Goal: Information Seeking & Learning: Find contact information

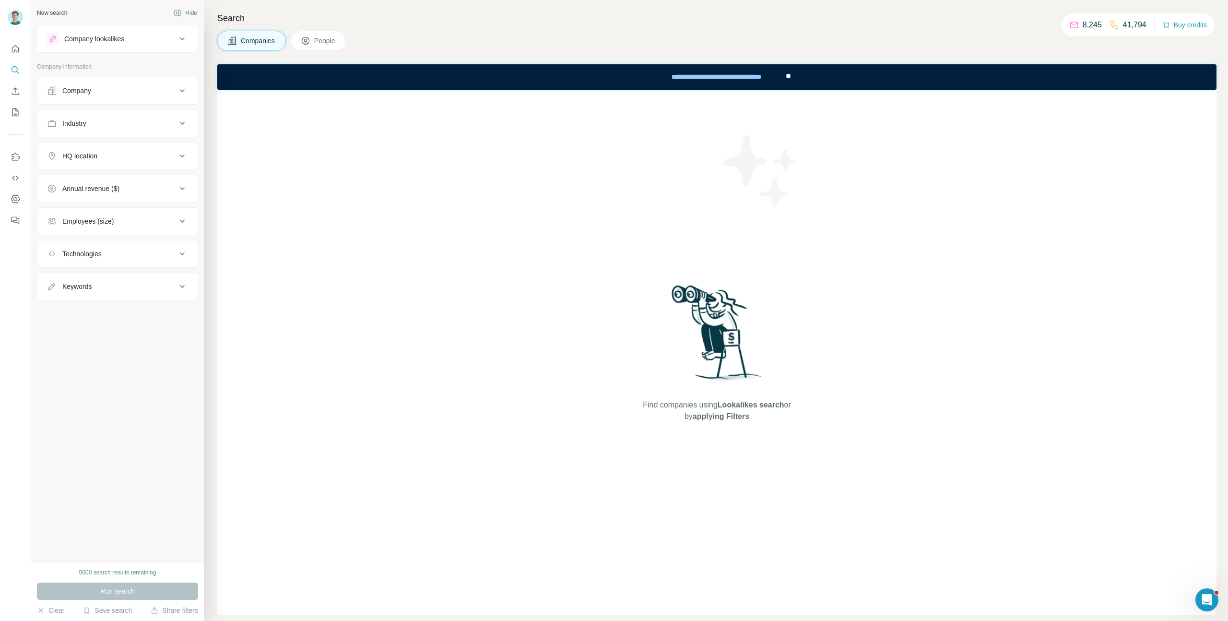
click at [168, 94] on div "Company" at bounding box center [111, 91] width 129 height 10
click at [119, 131] on input "text" at bounding box center [117, 132] width 141 height 17
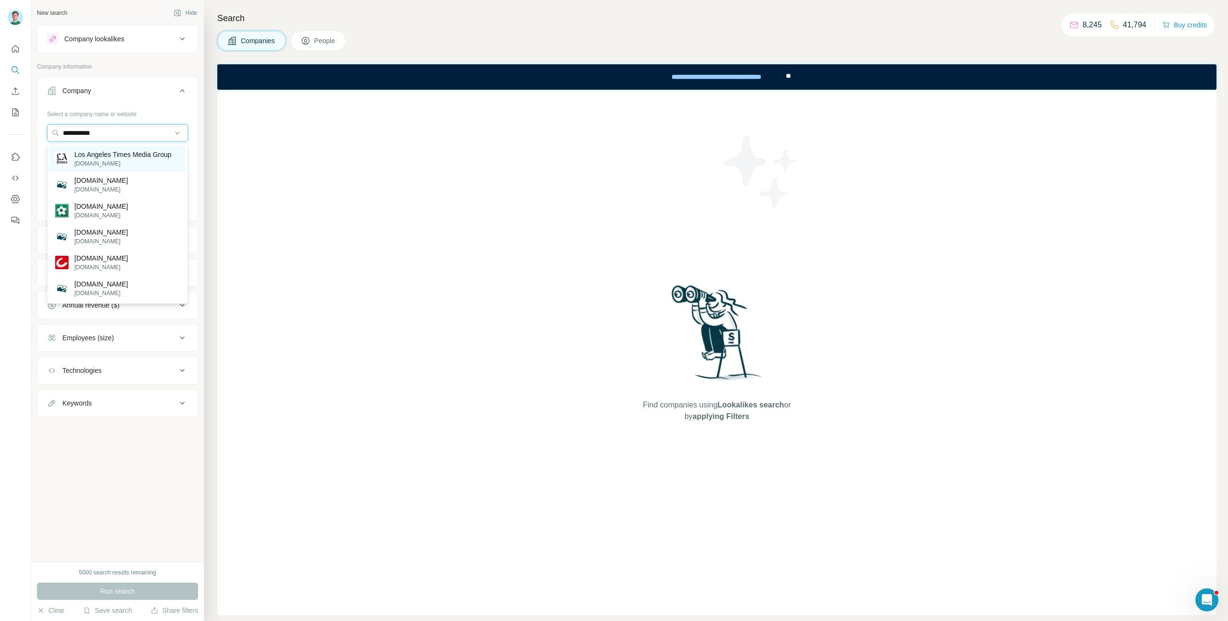
type input "**********"
click at [115, 160] on p "[DOMAIN_NAME]" at bounding box center [122, 163] width 97 height 9
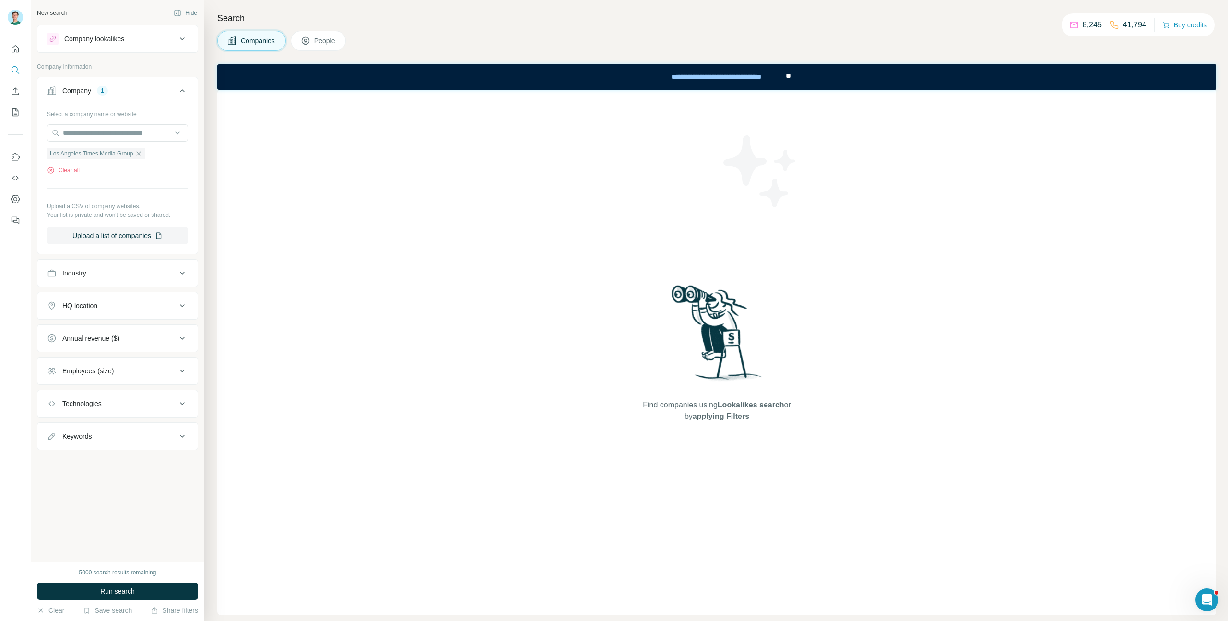
click at [141, 581] on div "5000 search results remaining Run search Clear Save search Share filters" at bounding box center [117, 591] width 173 height 59
click at [135, 589] on button "Run search" at bounding box center [117, 590] width 161 height 17
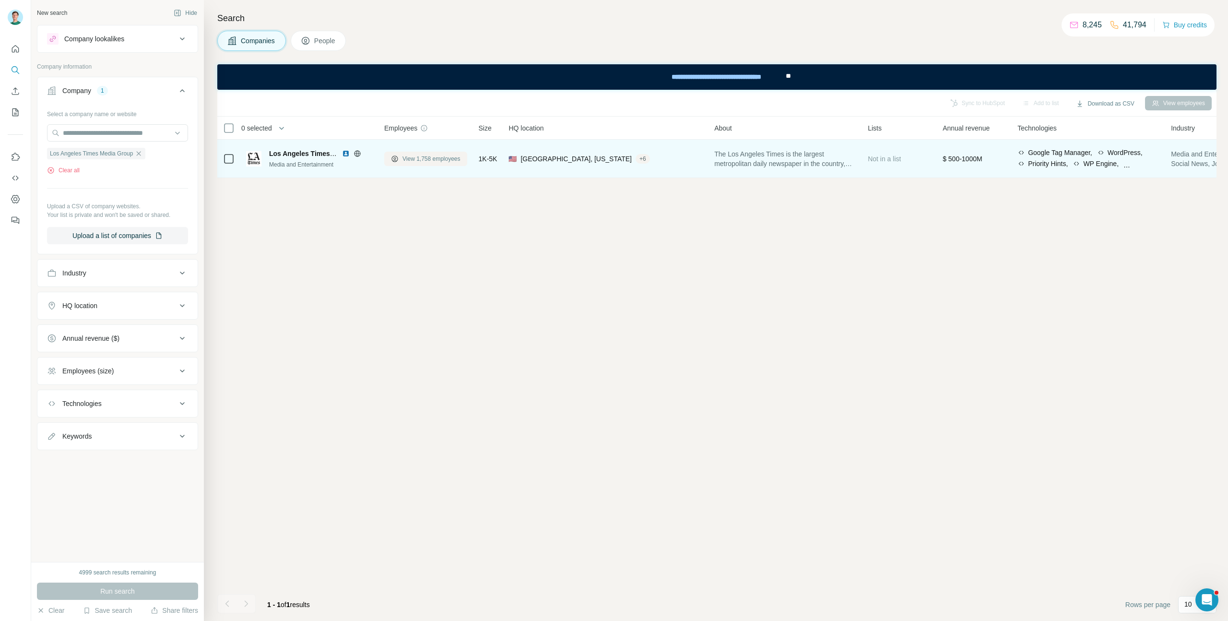
click at [422, 158] on span "View 1,758 employees" at bounding box center [431, 158] width 58 height 9
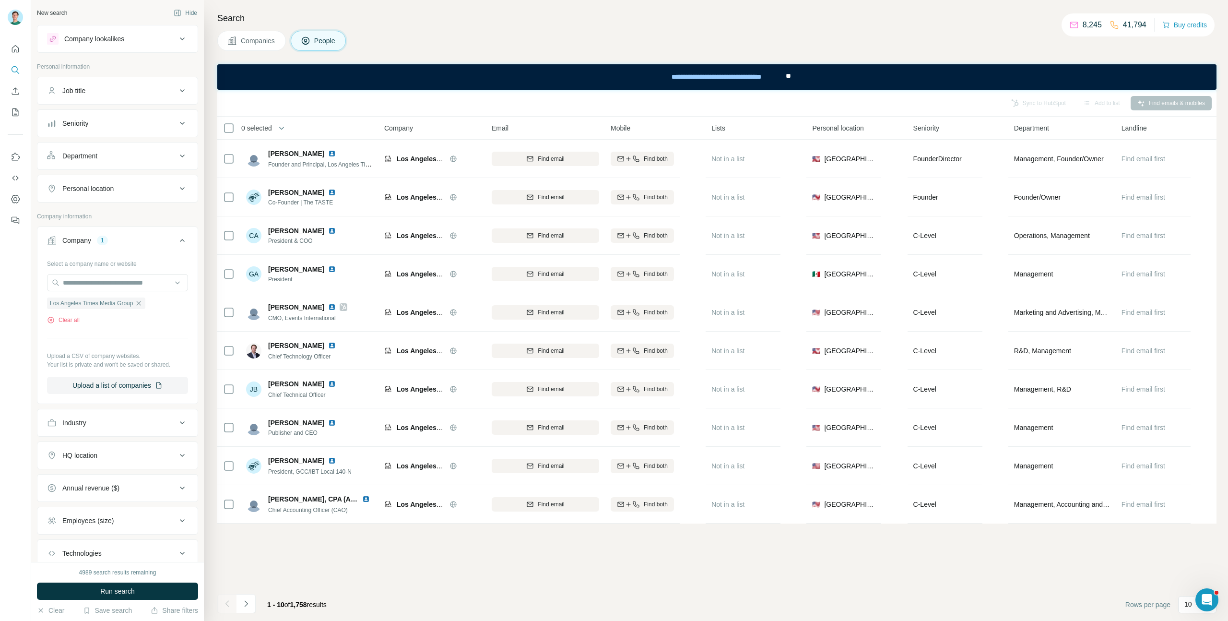
click at [1190, 613] on div "10" at bounding box center [1197, 605] width 38 height 19
click at [1191, 547] on p "40" at bounding box center [1190, 548] width 8 height 10
click at [865, 592] on footer "Rows per page 40" at bounding box center [716, 604] width 999 height 33
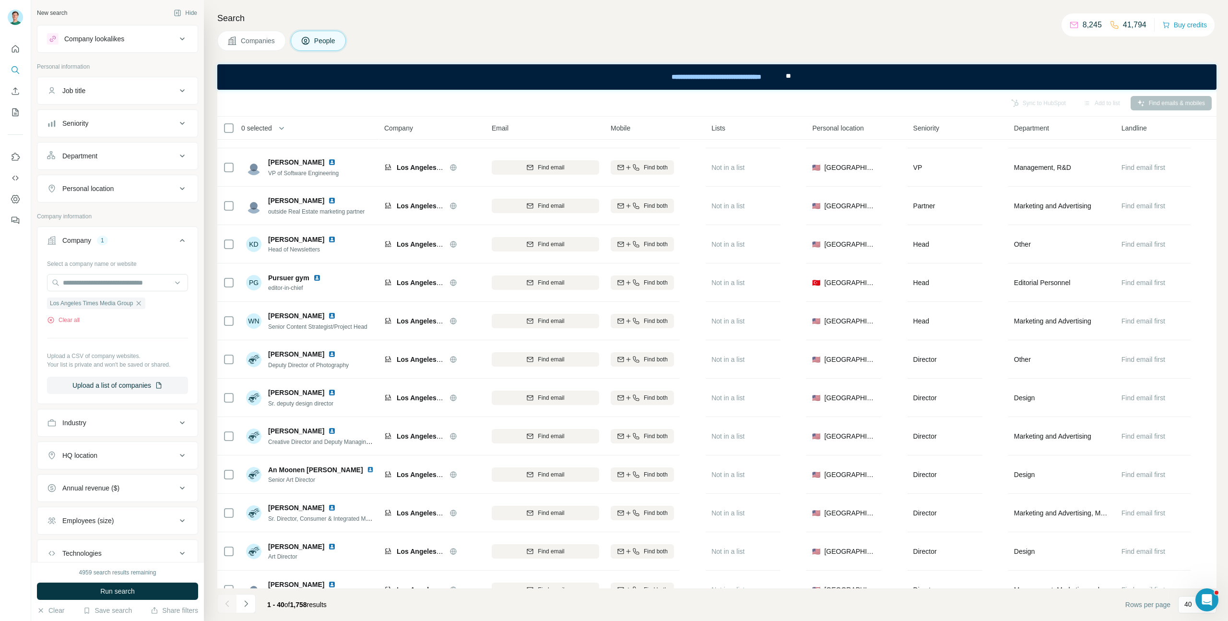
scroll to position [1086, 0]
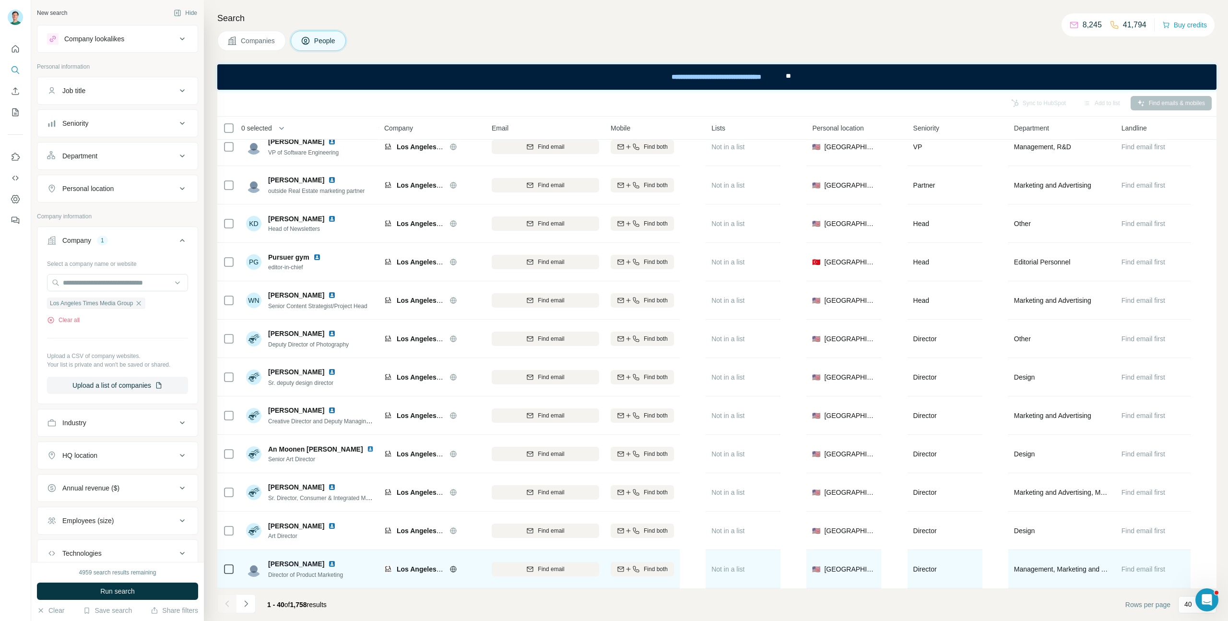
click at [328, 561] on img at bounding box center [332, 564] width 8 height 8
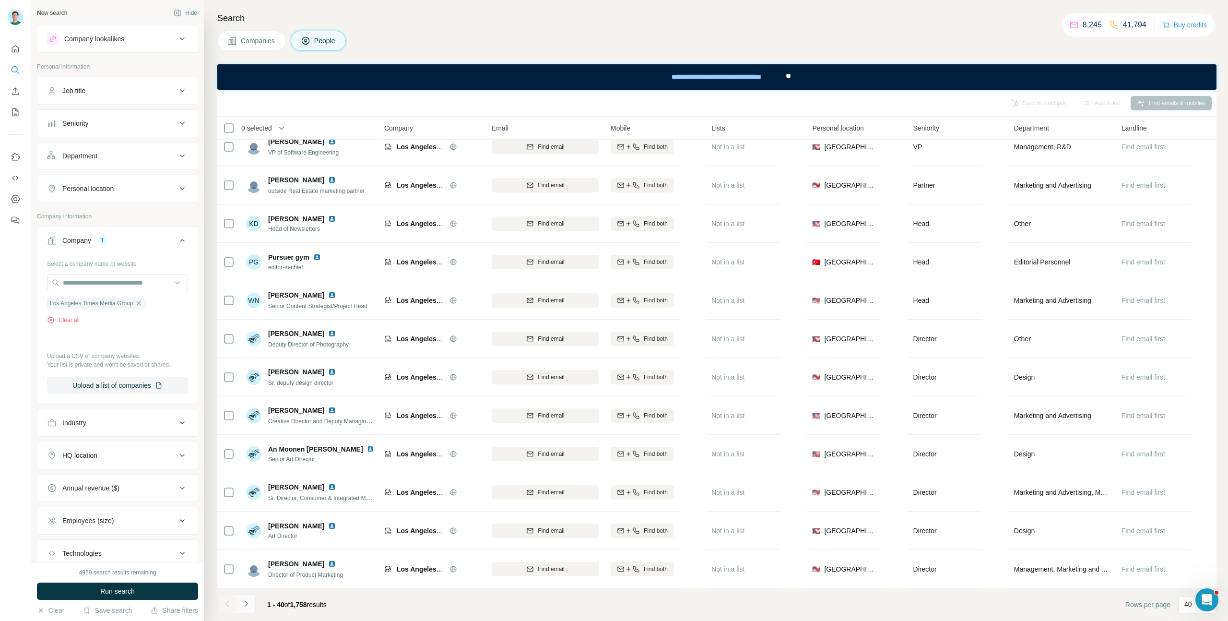
click at [252, 602] on button "Navigate to next page" at bounding box center [245, 603] width 19 height 19
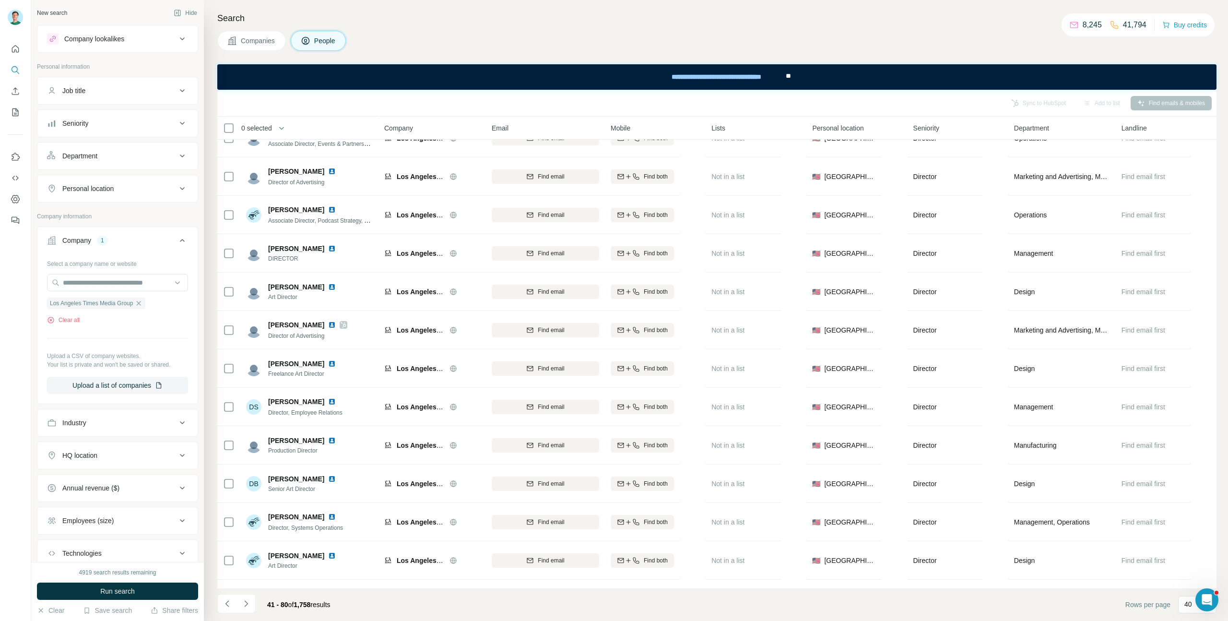
scroll to position [134, 0]
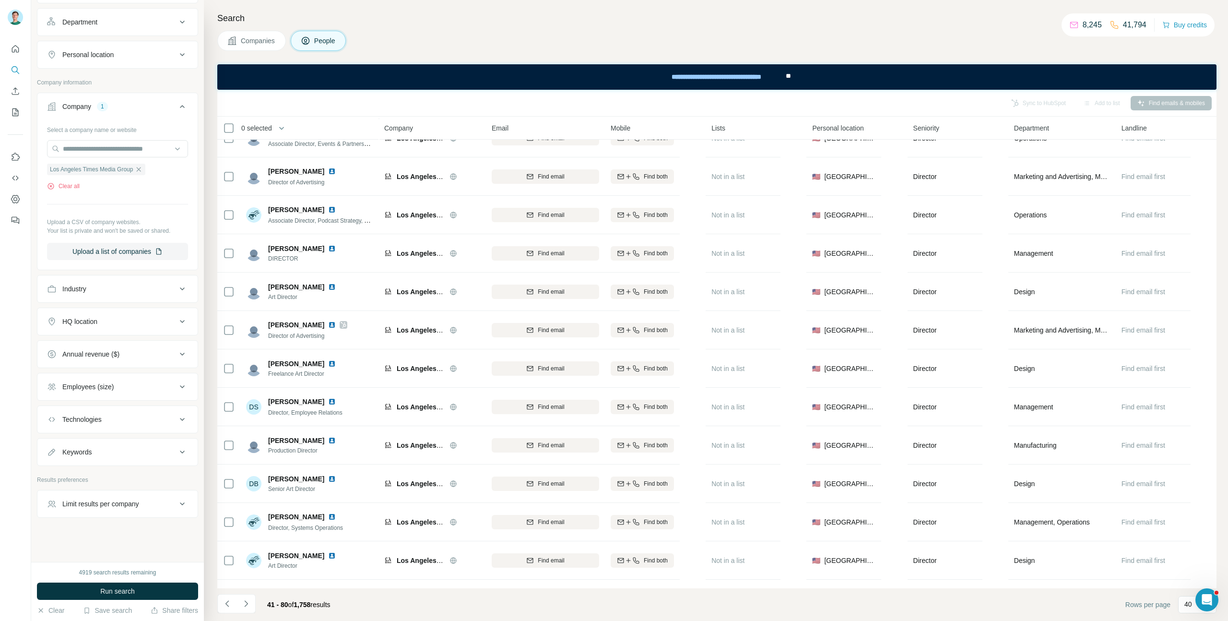
click at [164, 463] on button "Keywords" at bounding box center [117, 451] width 160 height 23
click at [137, 480] on input "text" at bounding box center [108, 475] width 122 height 17
type input "********"
click at [115, 589] on span "Run search" at bounding box center [117, 591] width 35 height 10
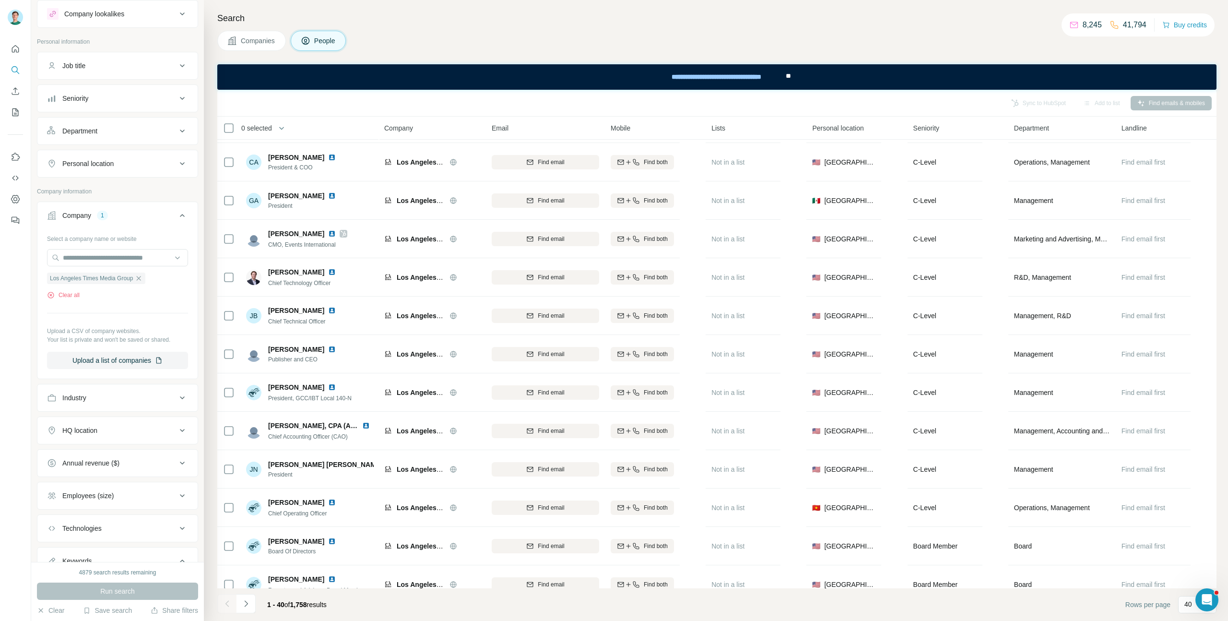
scroll to position [24, 0]
click at [161, 115] on ul "Job title Seniority Department Personal location" at bounding box center [117, 116] width 161 height 126
click at [163, 135] on div "Department" at bounding box center [111, 132] width 129 height 10
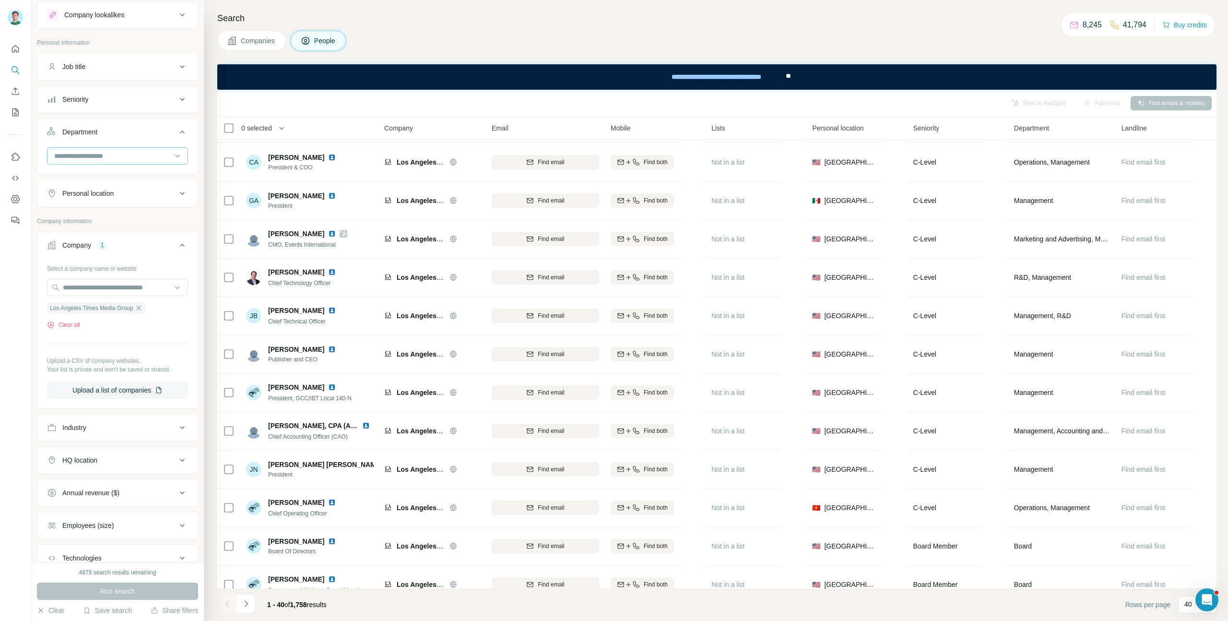
click at [117, 156] on input at bounding box center [112, 156] width 118 height 11
click at [95, 188] on p "Marketing and Advertising" at bounding box center [93, 186] width 77 height 10
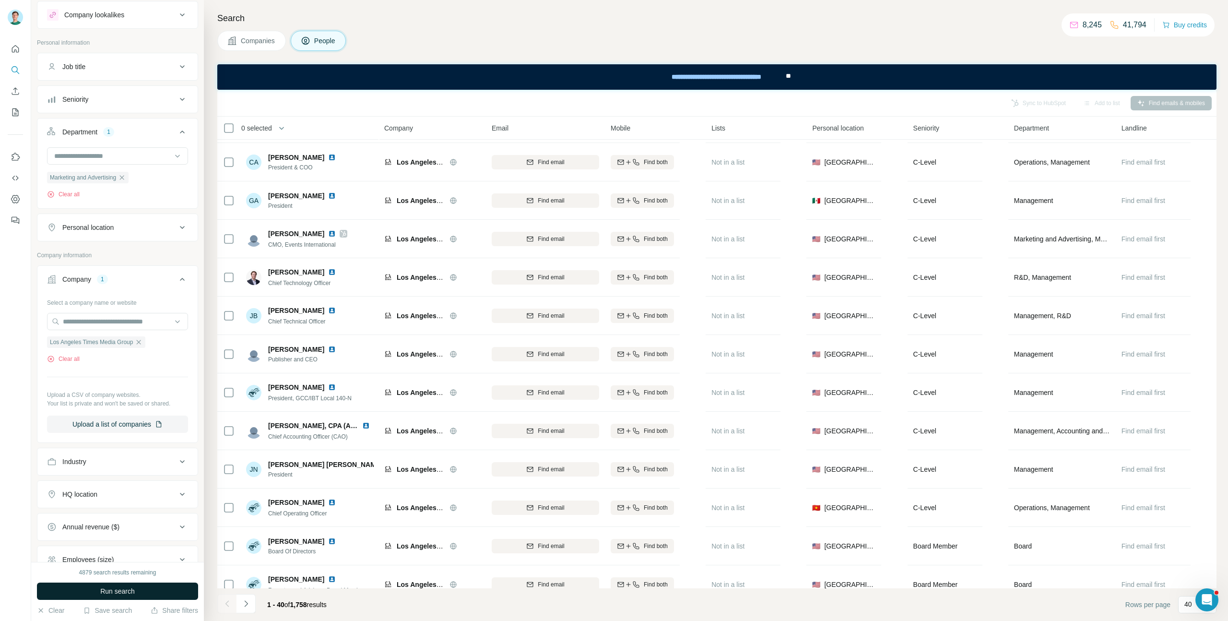
click at [114, 595] on span "Run search" at bounding box center [117, 591] width 35 height 10
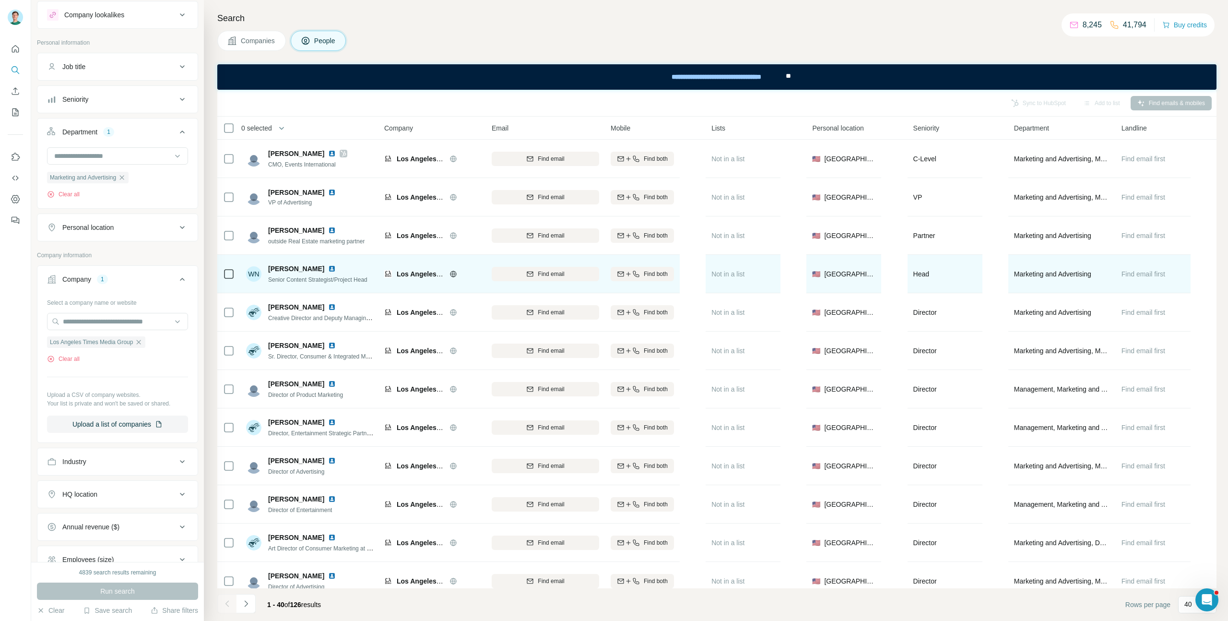
click at [328, 270] on img at bounding box center [332, 269] width 8 height 8
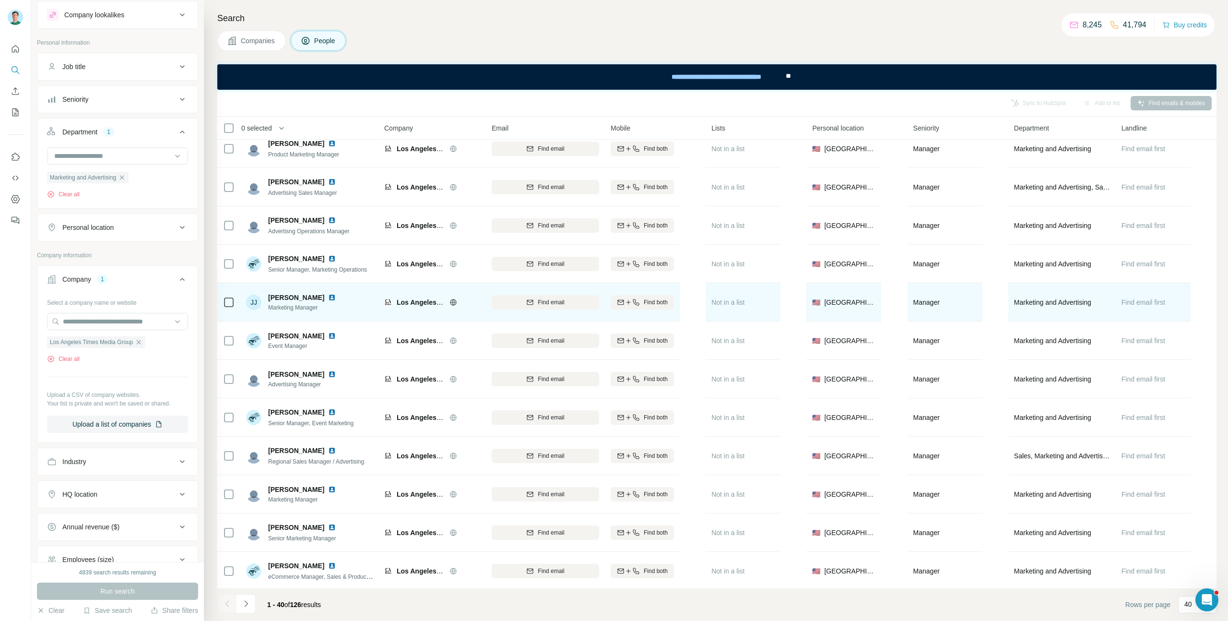
scroll to position [1086, 0]
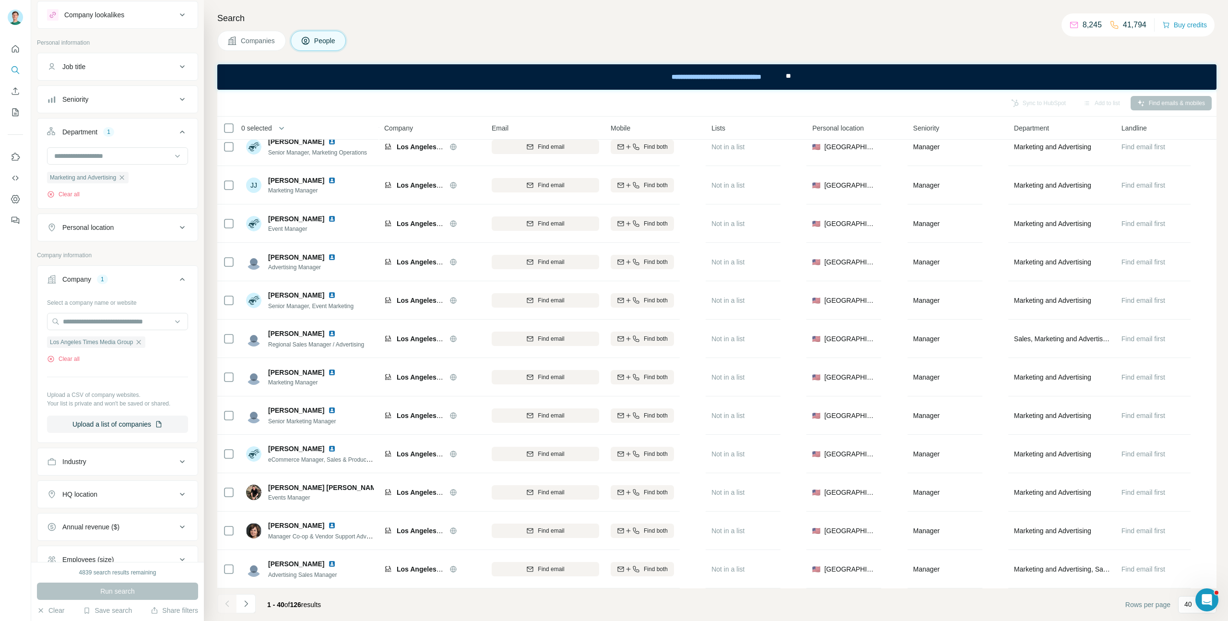
click at [149, 281] on div "Company 1" at bounding box center [111, 279] width 129 height 10
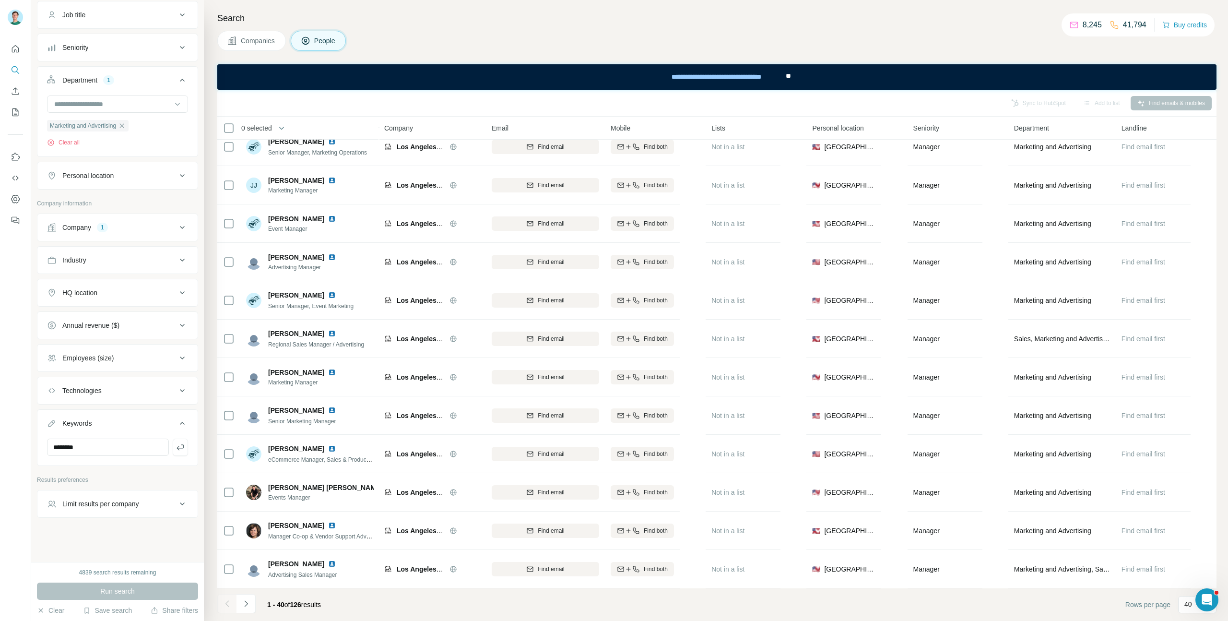
scroll to position [0, 0]
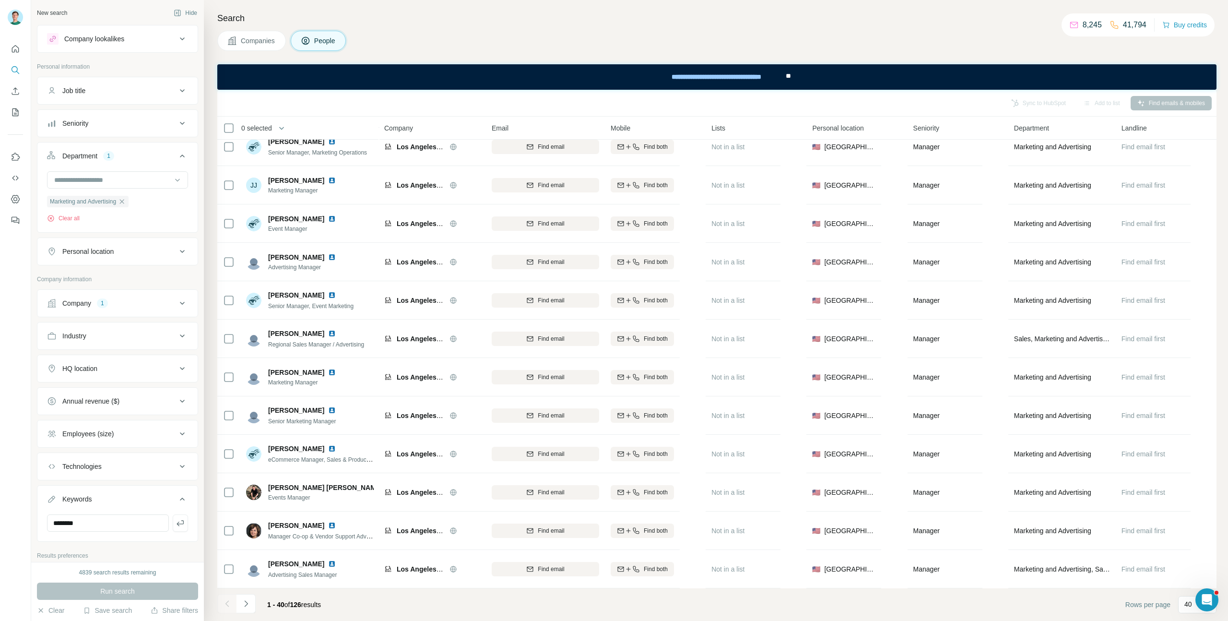
click at [154, 122] on div "Seniority" at bounding box center [111, 123] width 129 height 10
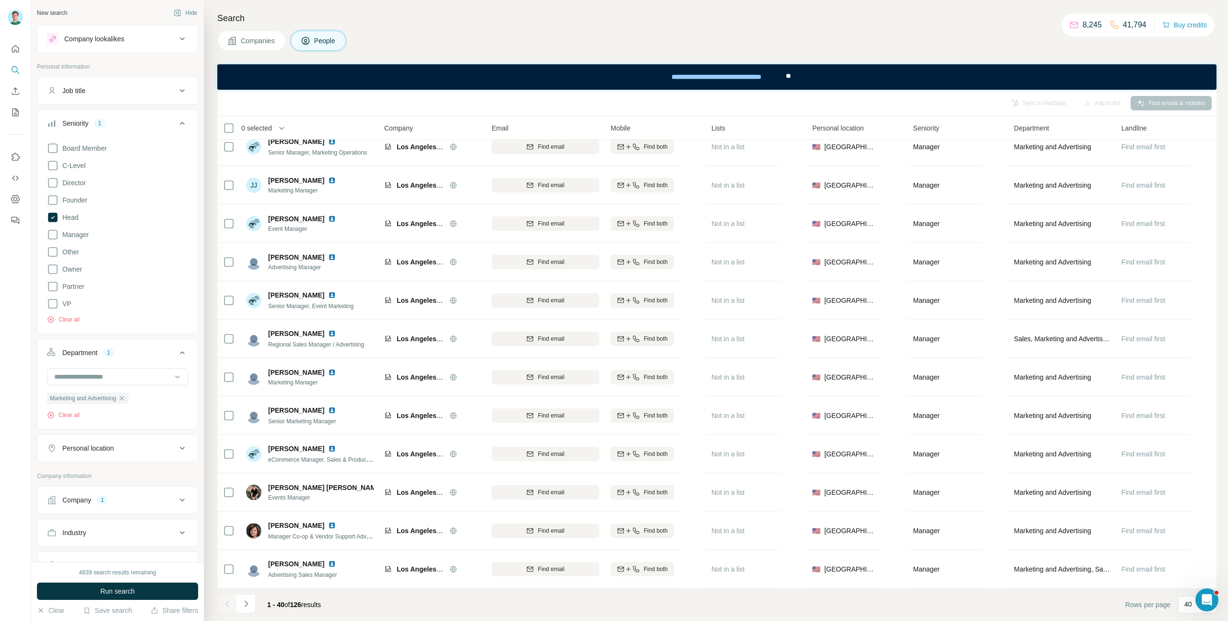
click at [113, 164] on div "Board Member C-Level Director Founder Head Manager Other Owner Partner VP Clear…" at bounding box center [117, 231] width 141 height 185
click at [73, 180] on span "Director" at bounding box center [72, 183] width 27 height 10
click at [149, 589] on button "Run search" at bounding box center [117, 590] width 161 height 17
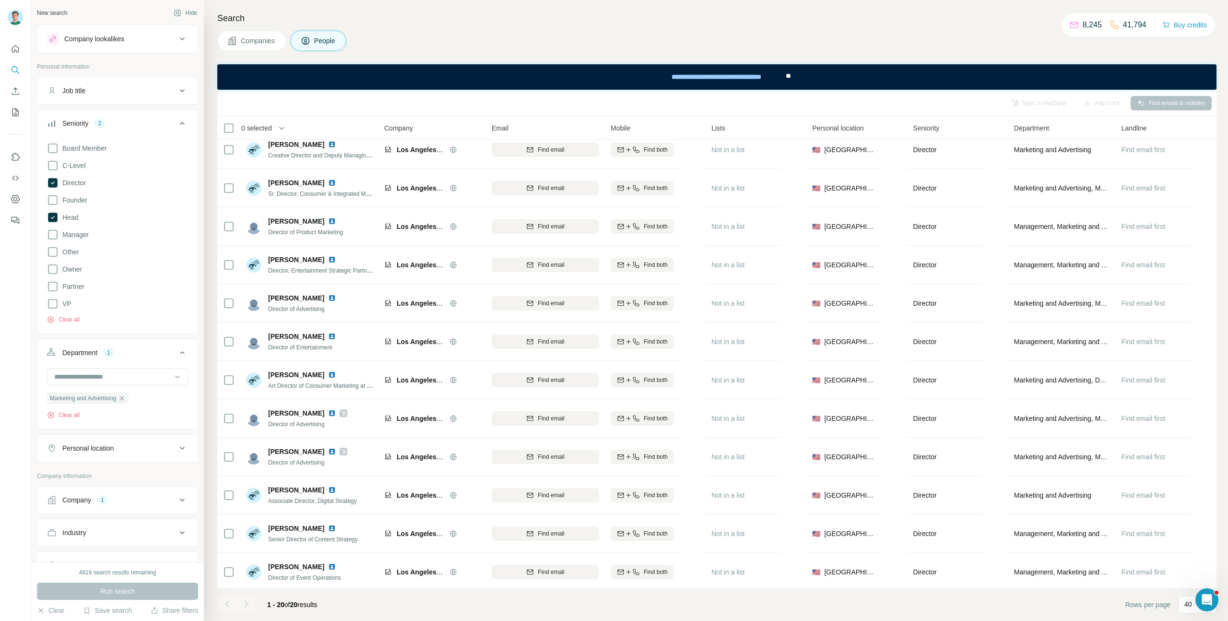
scroll to position [319, 0]
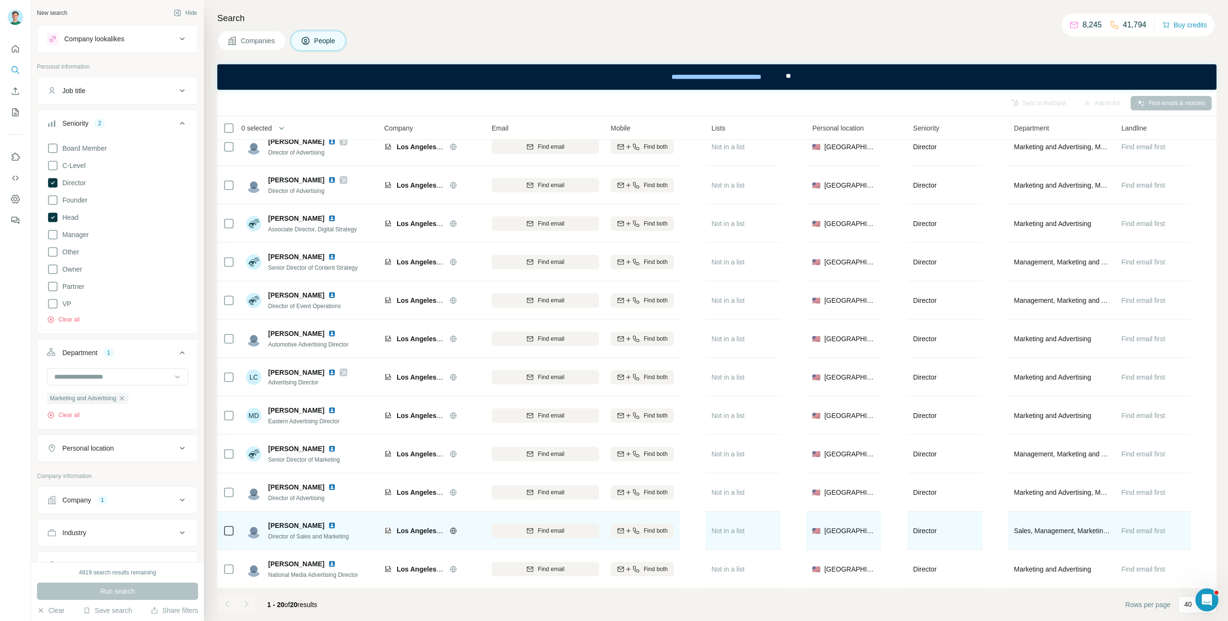
click at [328, 523] on img at bounding box center [332, 525] width 8 height 8
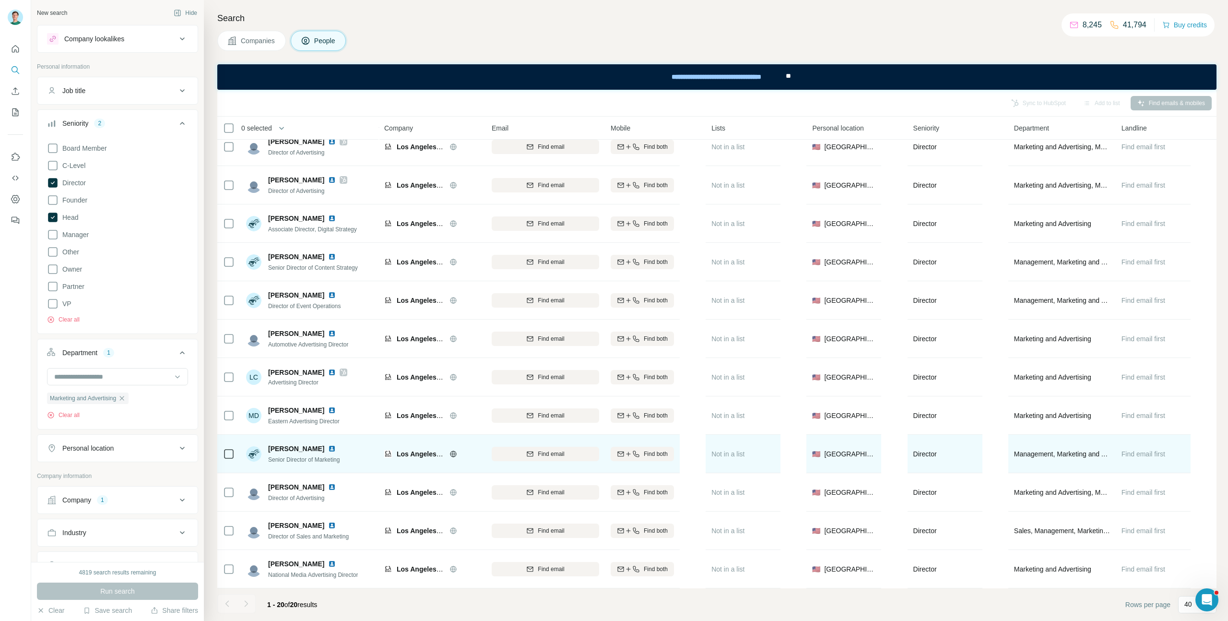
click at [330, 446] on img at bounding box center [332, 449] width 8 height 8
click at [535, 451] on div "Find email" at bounding box center [545, 453] width 107 height 9
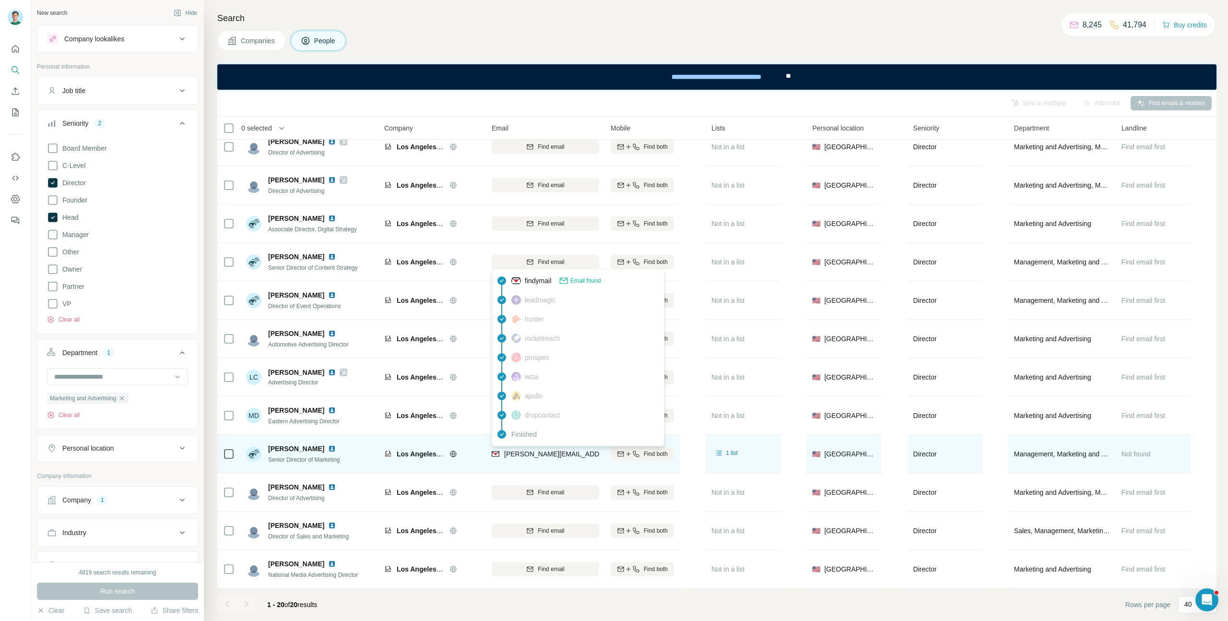
click at [576, 455] on span "nikole.atterholm@latimes.com" at bounding box center [588, 454] width 169 height 8
copy tr "nikole.atterholm@latimes.com"
